Goal: Complete application form

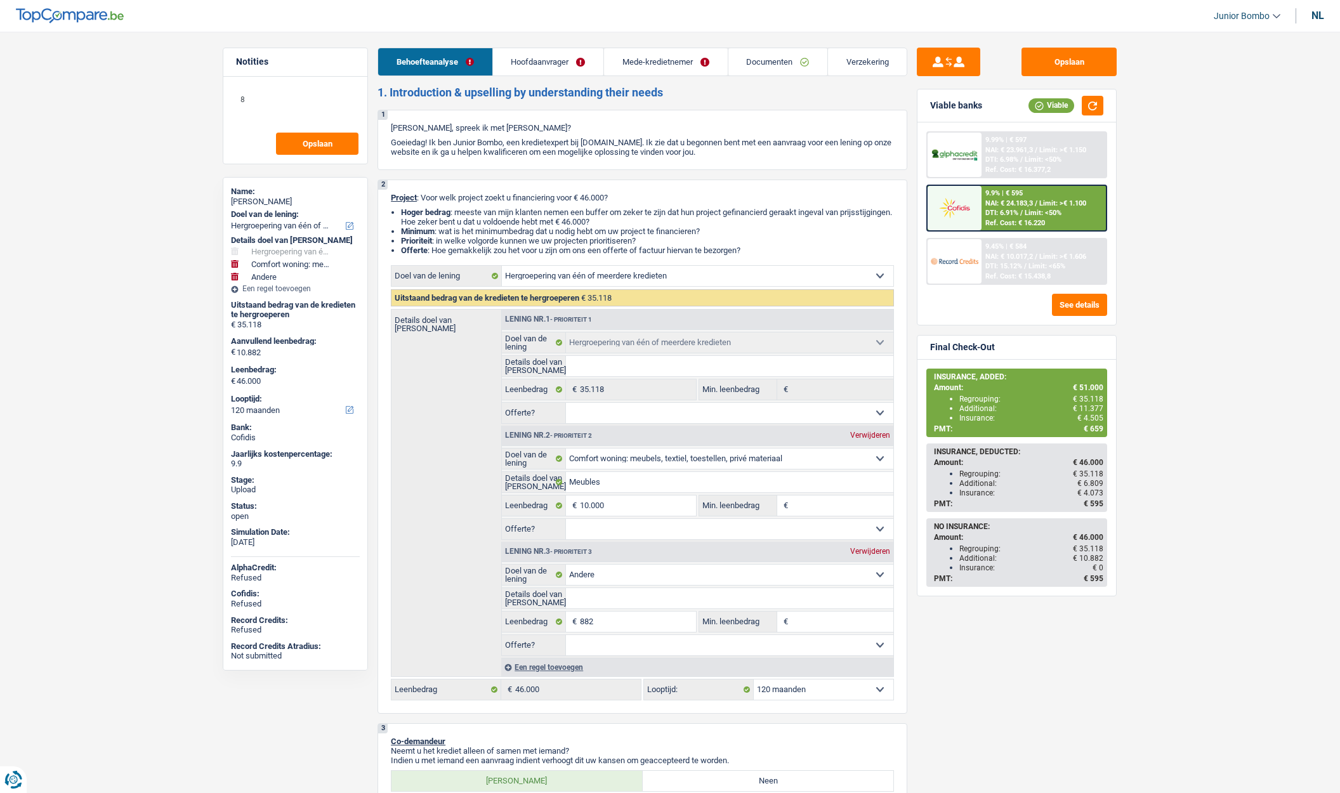
select select "refinancing"
select select "household"
select select "other"
select select "120"
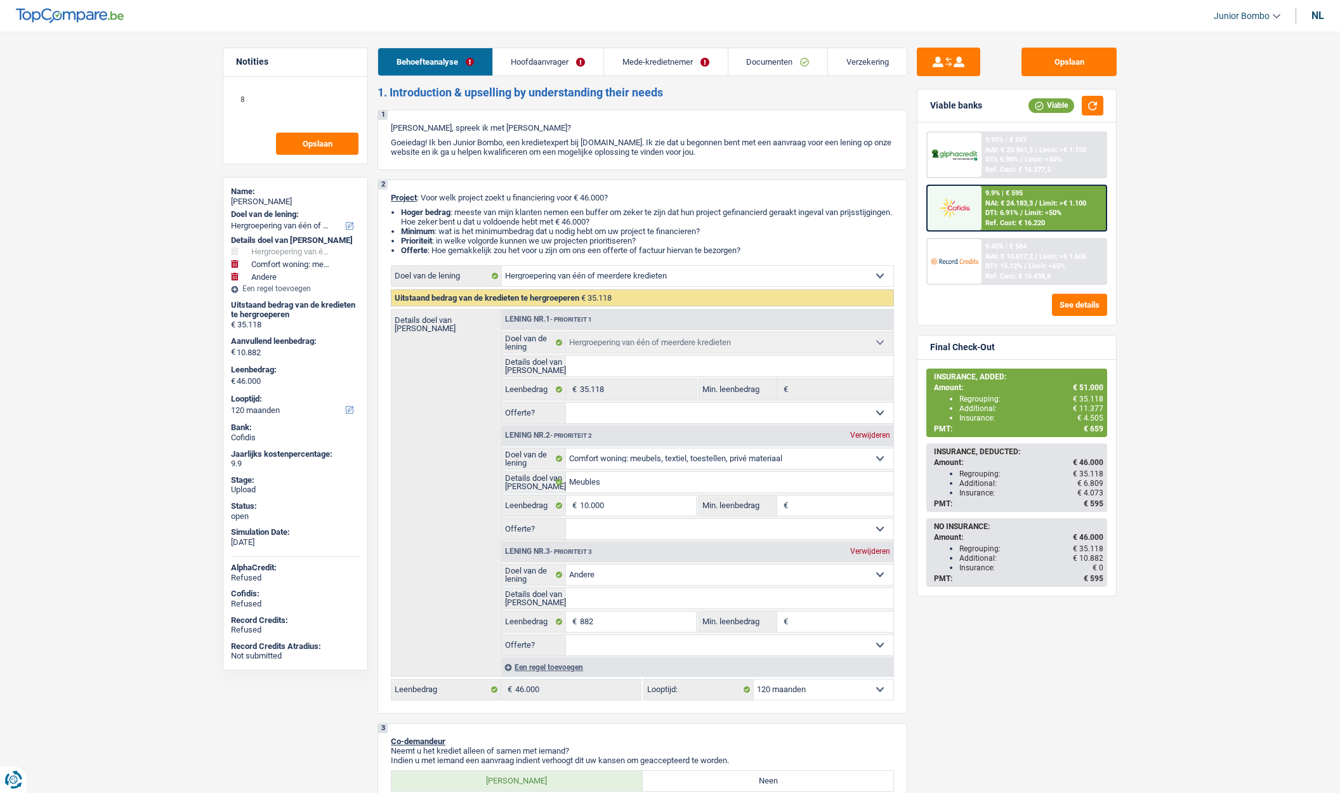
select select "refinancing"
select select "household"
select select "other"
select select "120"
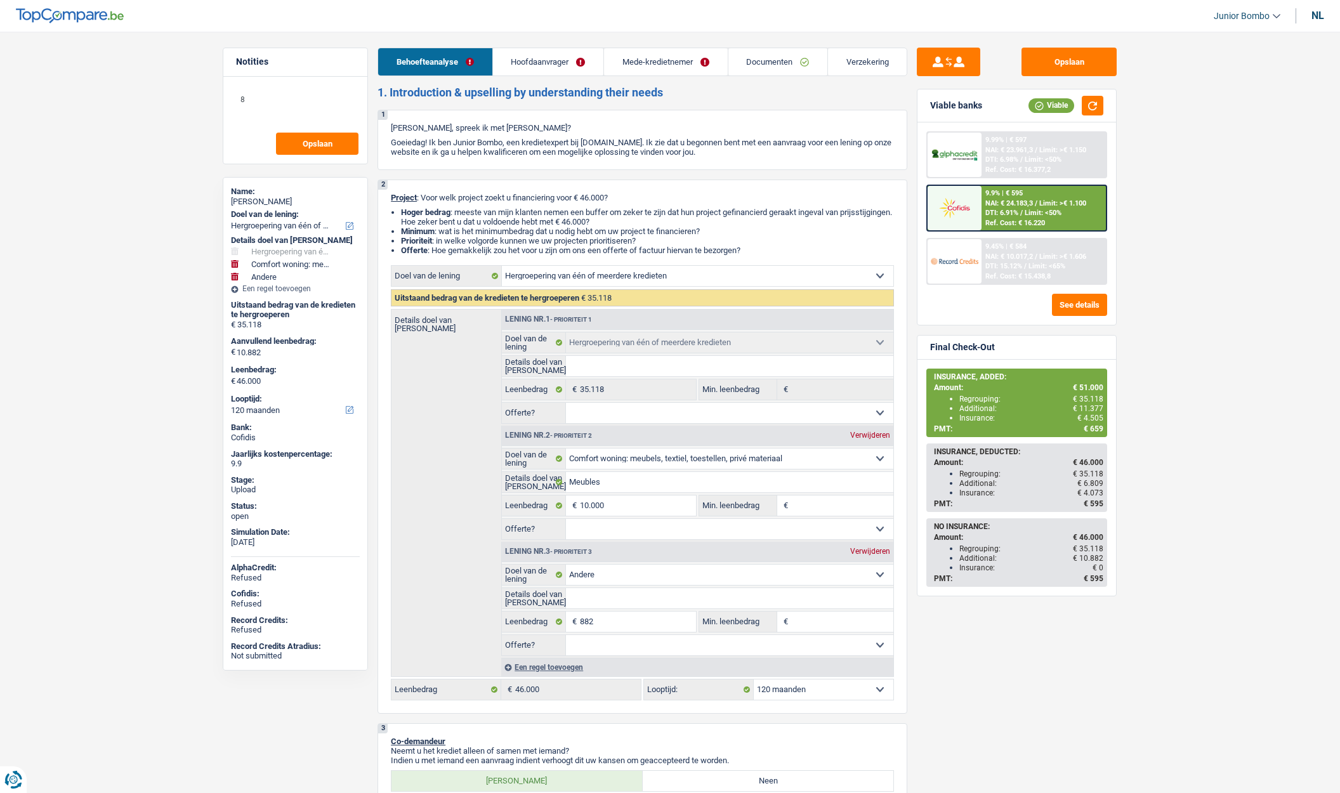
select select "privateEmployee"
select select "independent"
select select "familyAllowances"
select select "netSalary"
select select "mealVouchers"
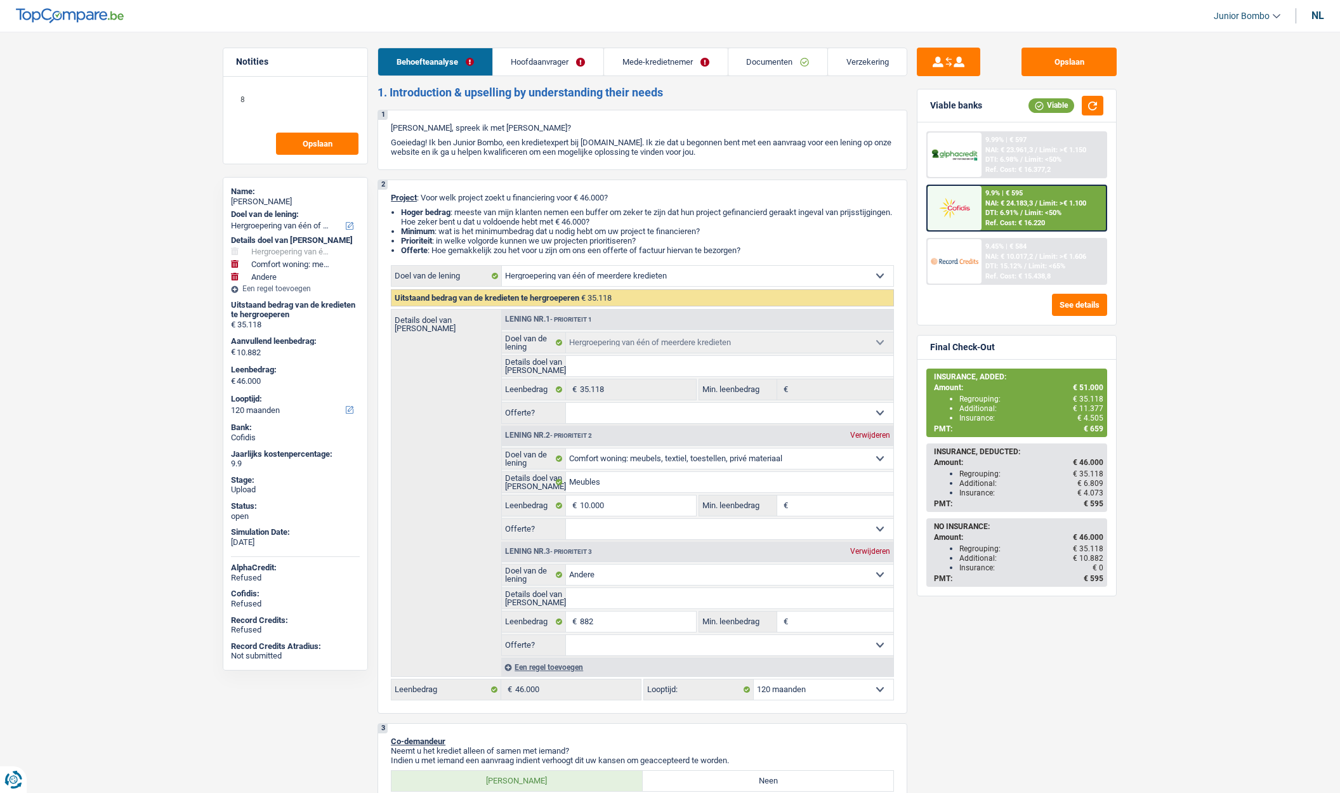
select select "netSalary"
select select "rents"
select select "creditConsolidation"
select select "84"
select select "cardOrCredit"
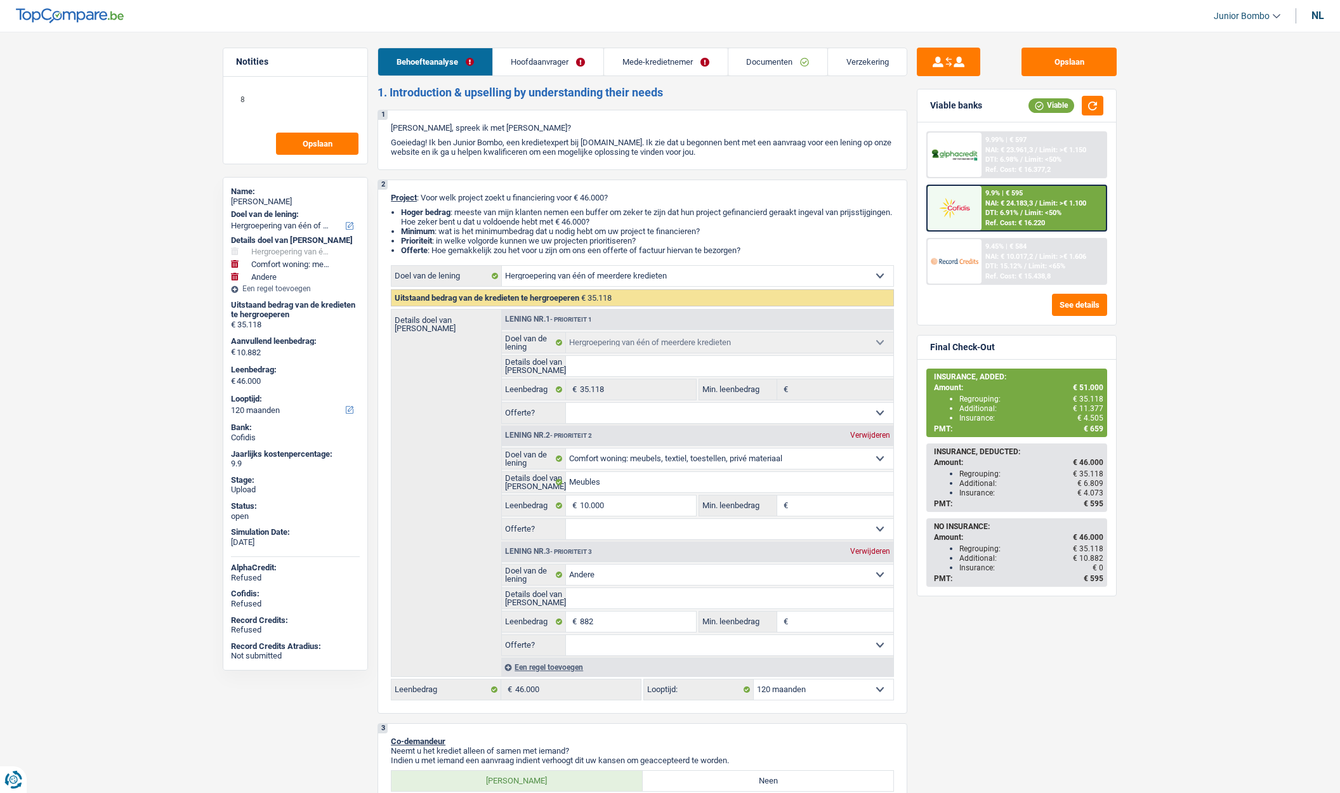
select select "cardOrCredit"
select select "refinancing"
select select "household"
select select "other"
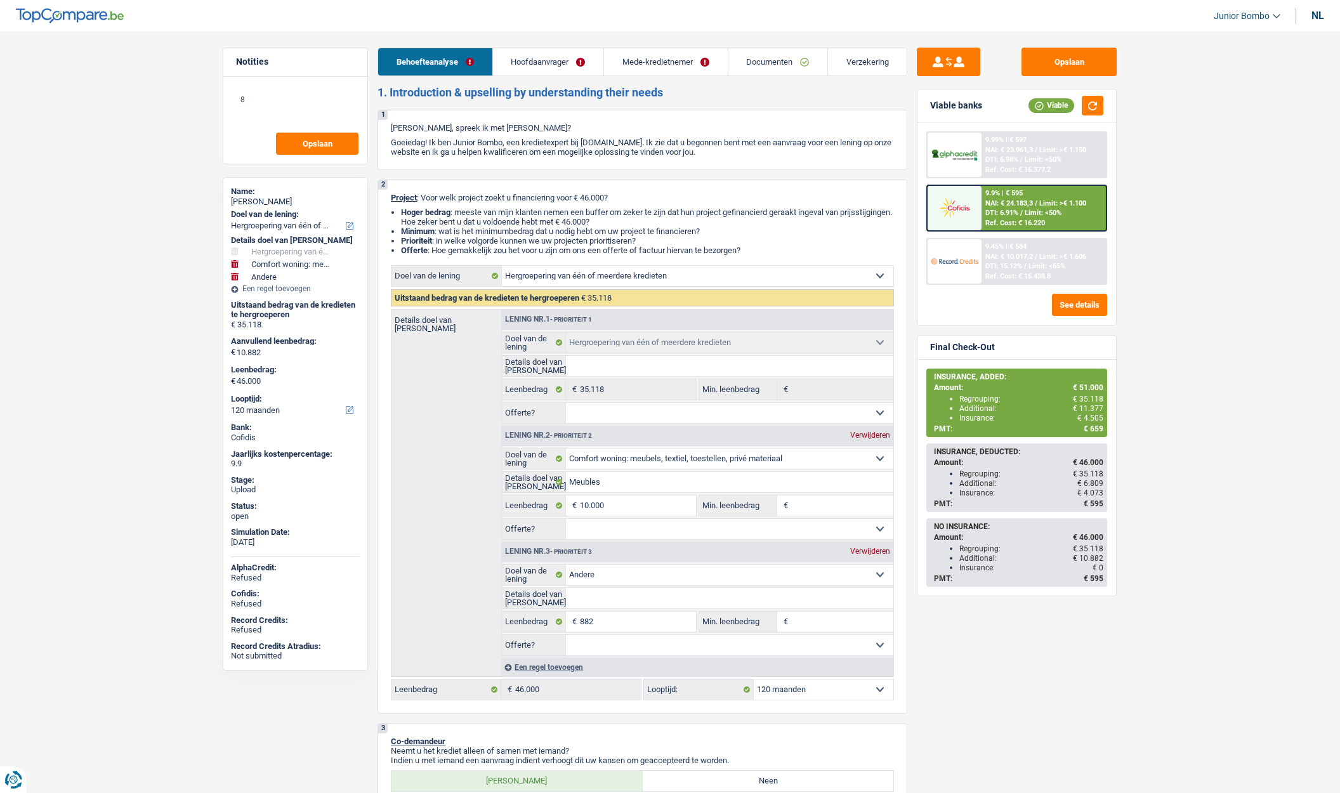
select select "120"
click at [564, 58] on link "Hoofdaanvrager" at bounding box center [548, 61] width 110 height 27
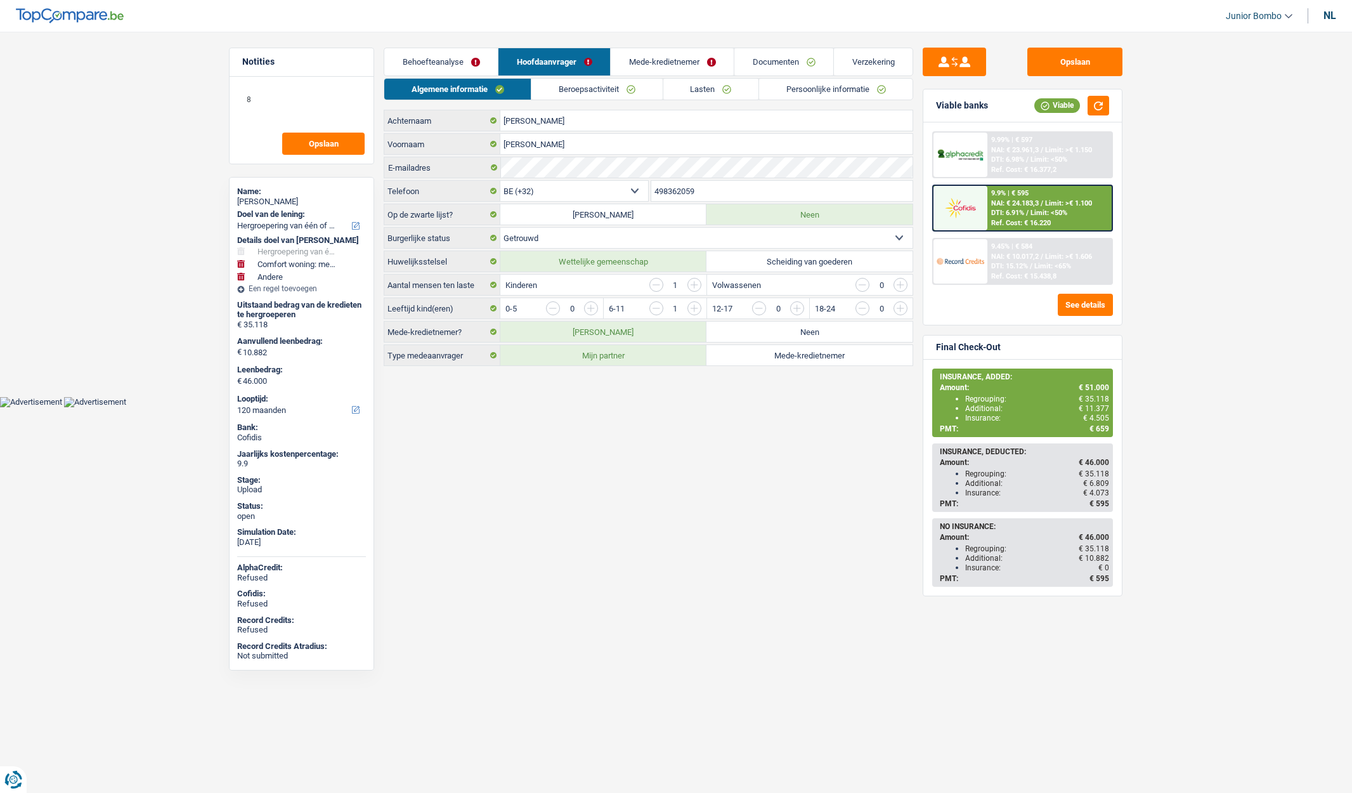
click at [686, 81] on link "Lasten" at bounding box center [710, 89] width 95 height 21
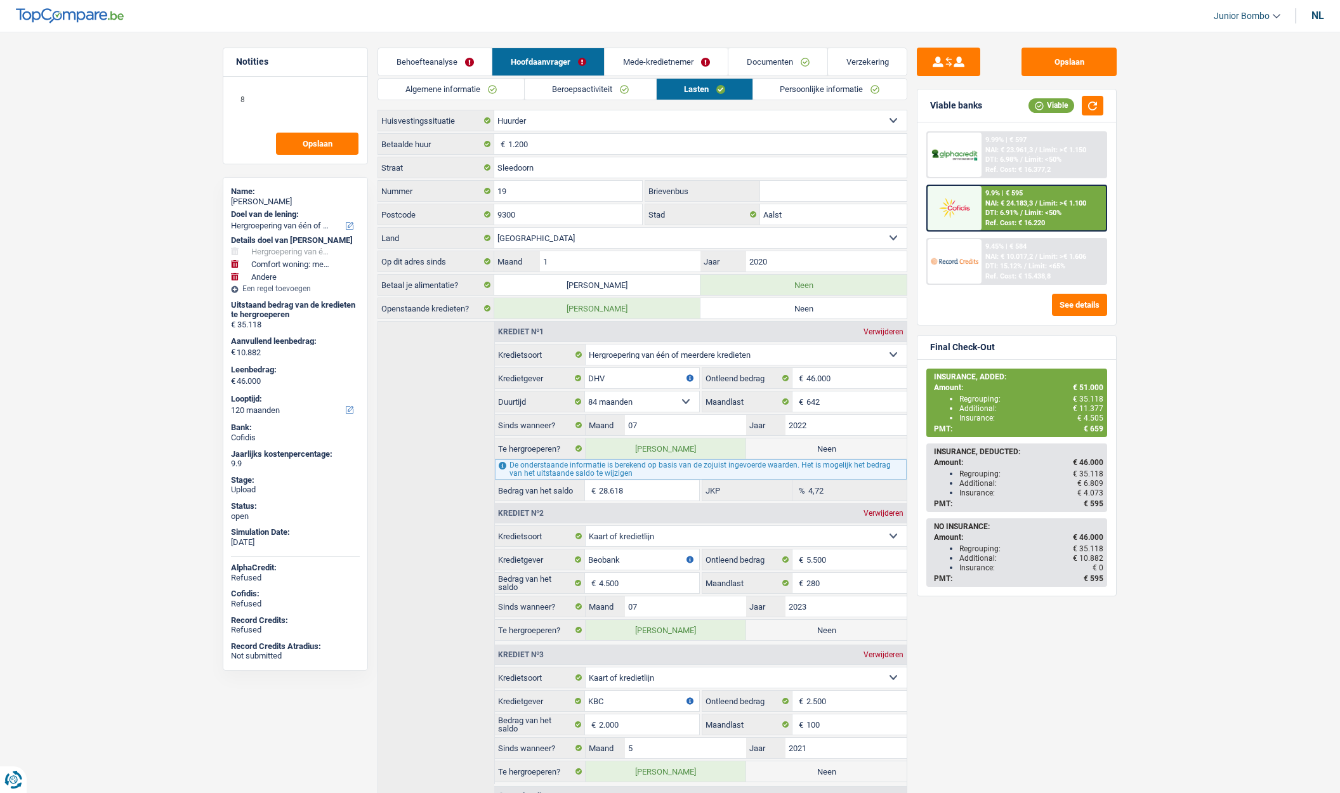
click at [859, 88] on link "Persoonlijke informatie" at bounding box center [830, 89] width 154 height 21
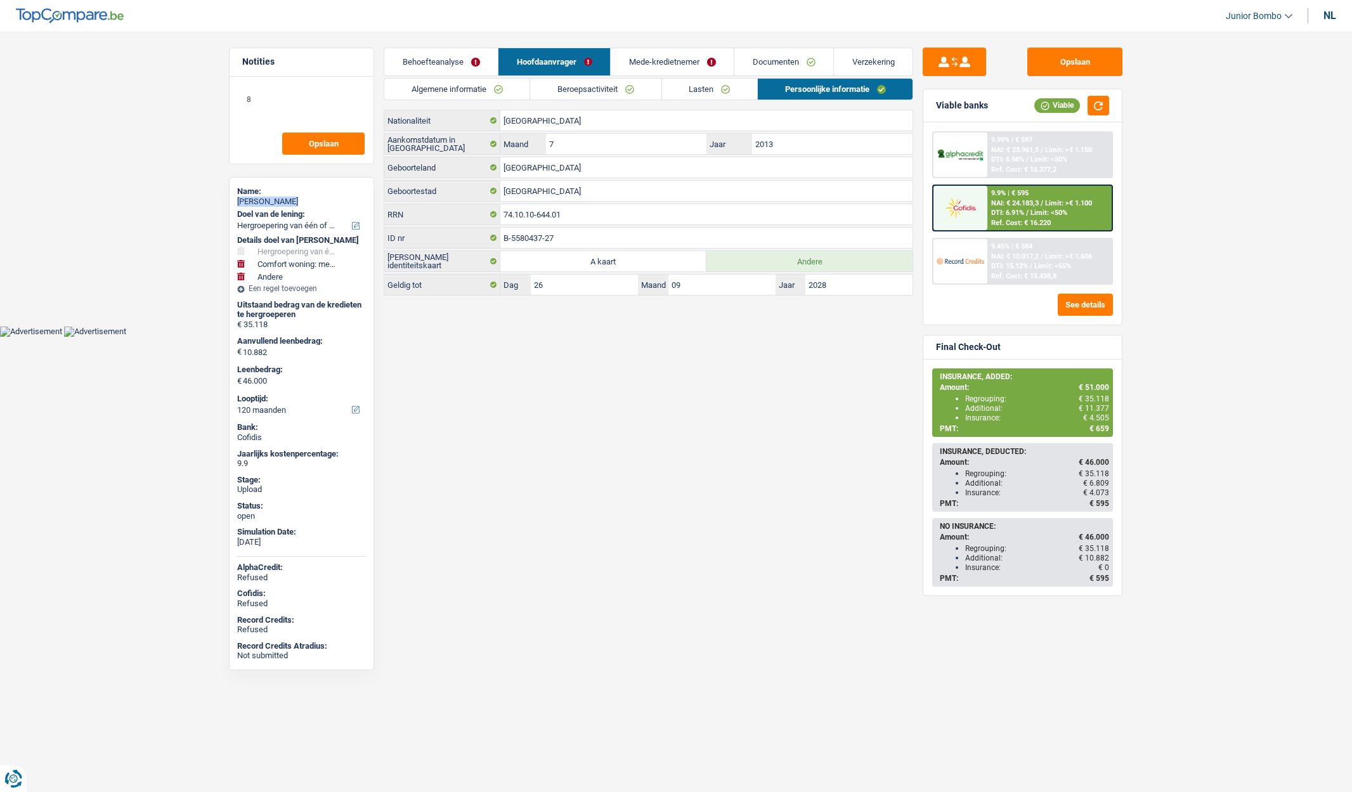
drag, startPoint x: 267, startPoint y: 206, endPoint x: 226, endPoint y: 206, distance: 41.2
click at [226, 206] on div "Notities 8 Opslaan Name: [PERSON_NAME] Doel van de lening: Comfort woning: meub…" at bounding box center [301, 408] width 164 height 721
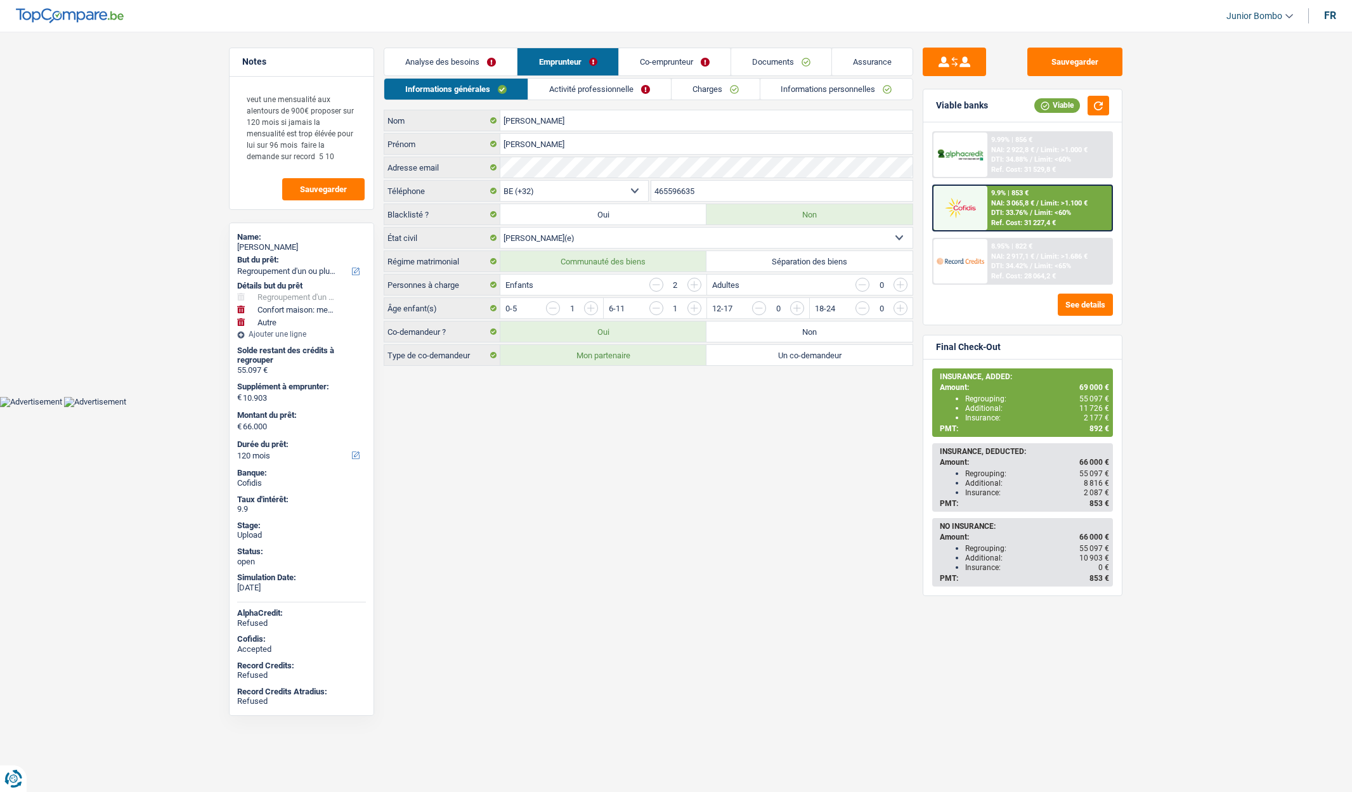
select select "refinancing"
select select "household"
select select "other"
select select "120"
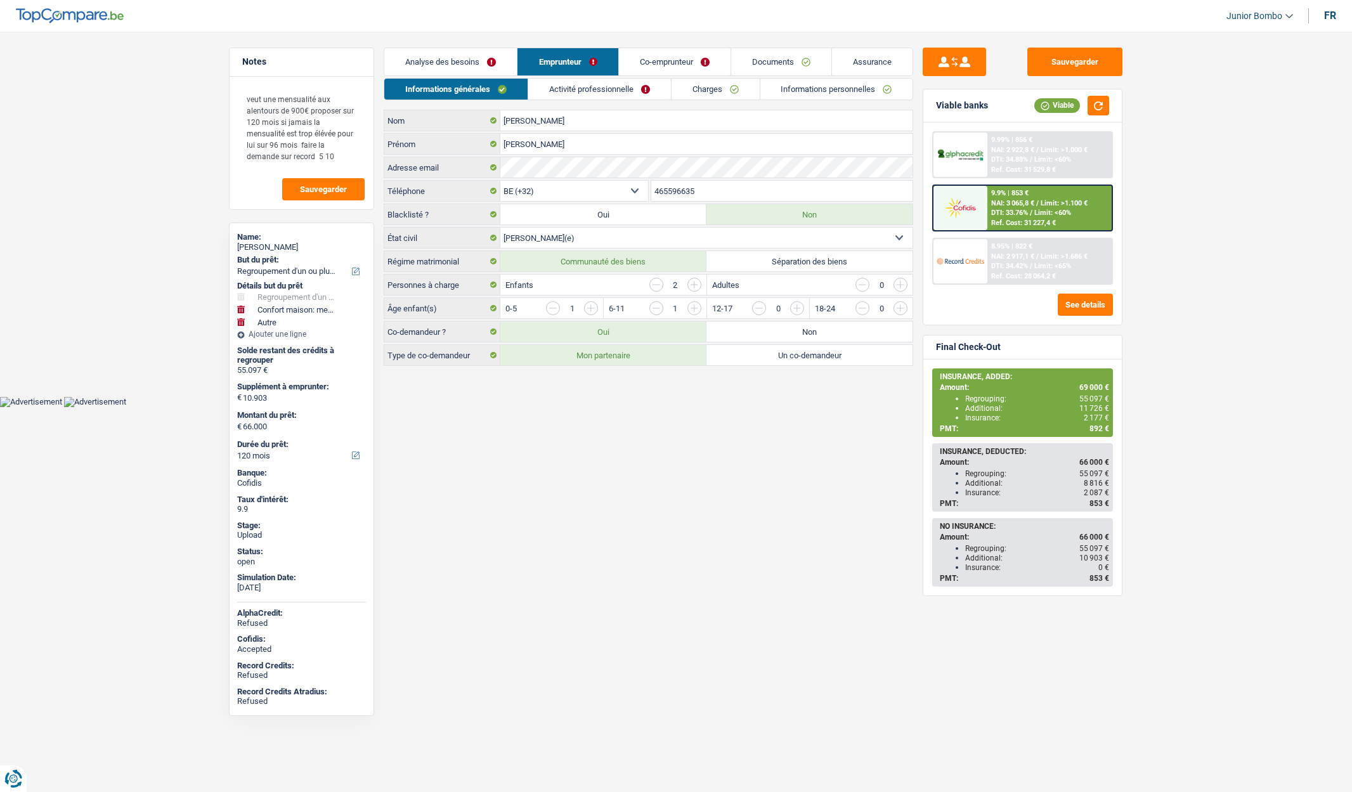
click at [844, 90] on link "Informations personnelles" at bounding box center [836, 89] width 153 height 21
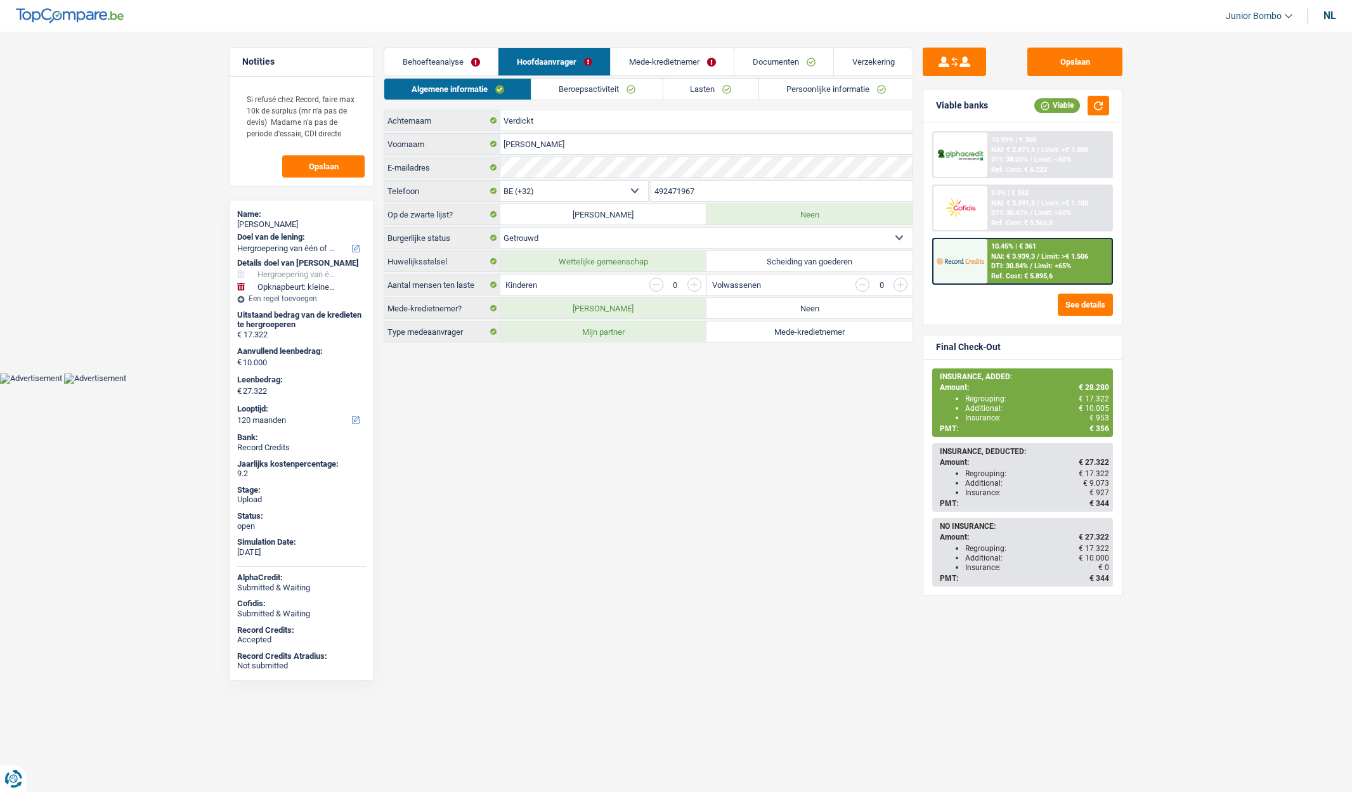
select select "refinancing"
select select "houseOrGarden"
select select "120"
select select "32"
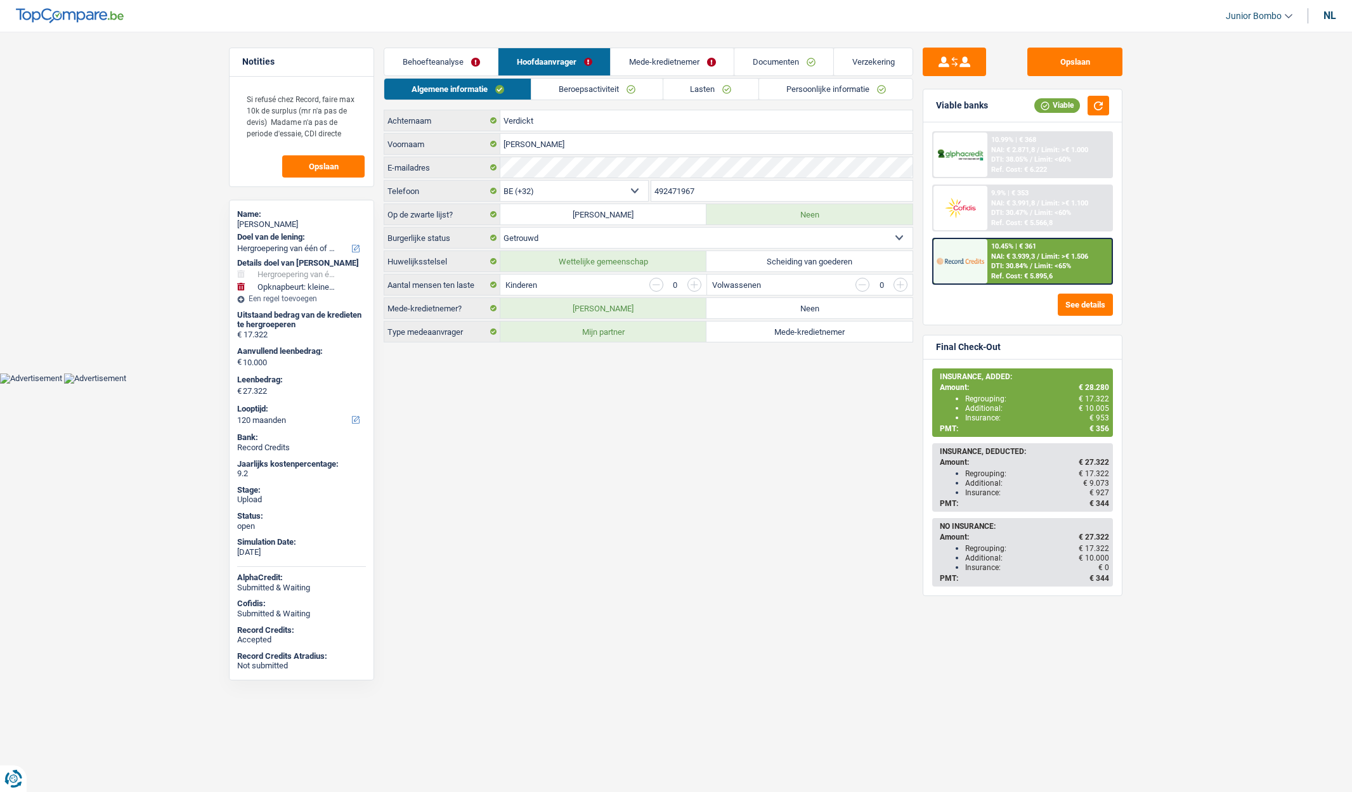
select select "married"
click at [812, 84] on link "Persoonlijke informatie" at bounding box center [835, 89] width 153 height 21
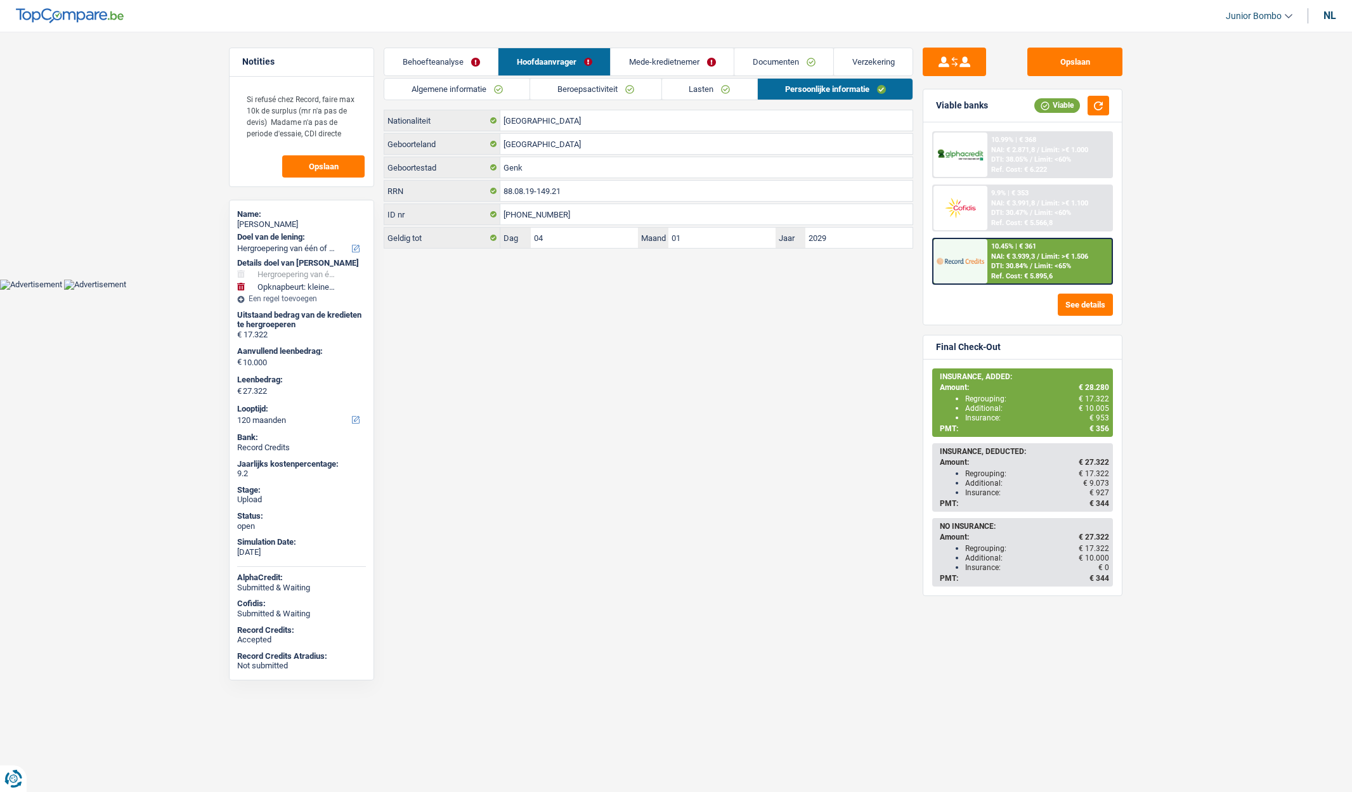
click at [523, 91] on link "Algemene informatie" at bounding box center [456, 89] width 145 height 21
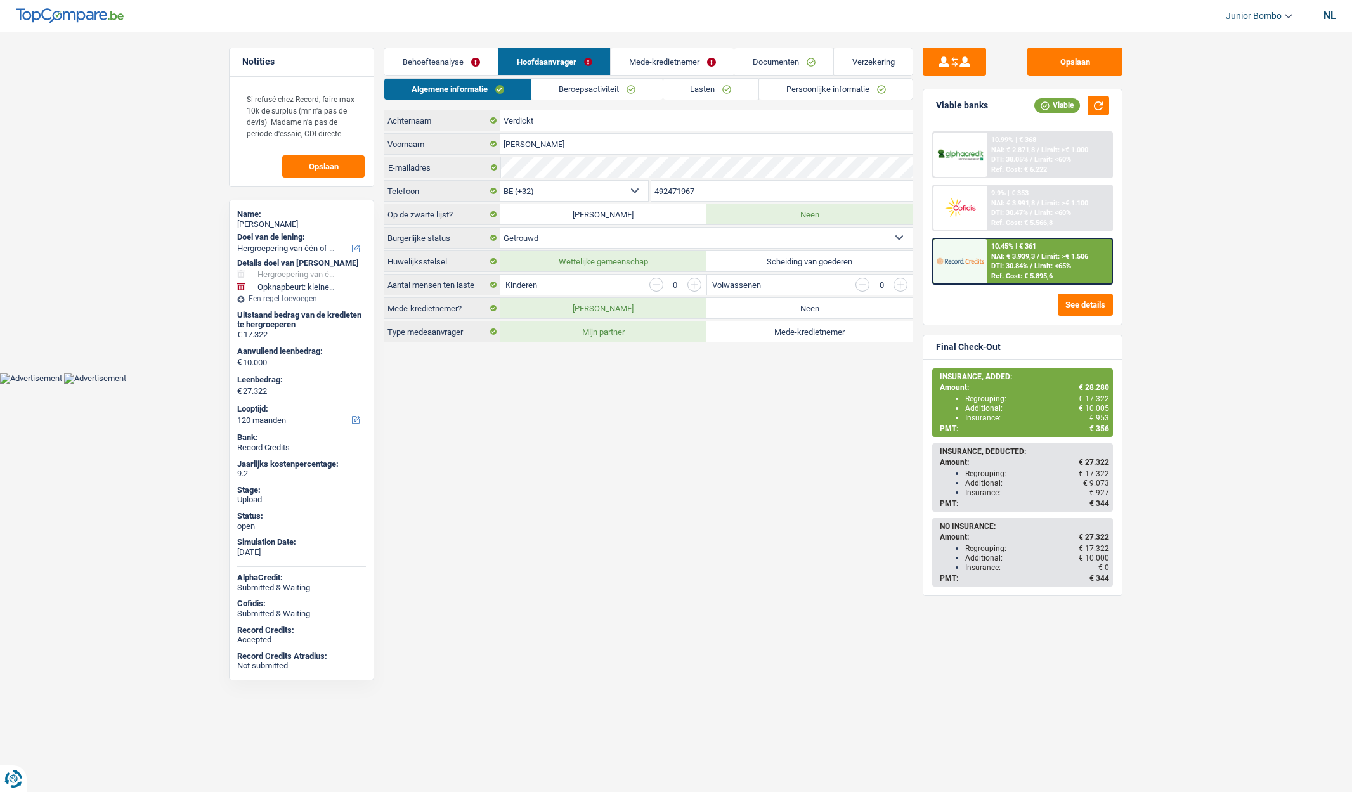
click at [666, 188] on input "492471967" at bounding box center [782, 191] width 262 height 20
